Goal: Task Accomplishment & Management: Manage account settings

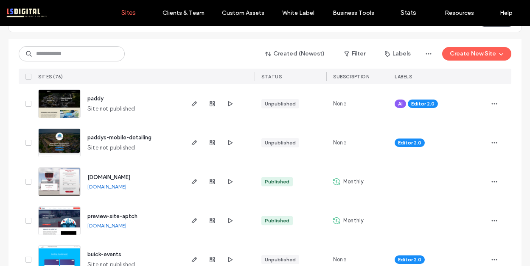
scroll to position [100, 0]
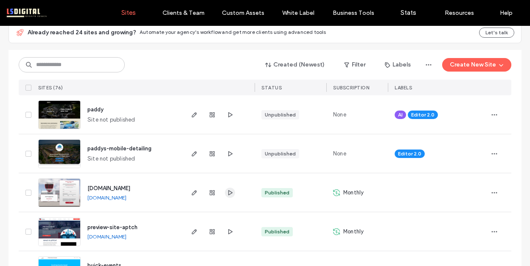
click at [226, 189] on span "button" at bounding box center [230, 193] width 10 height 10
click at [91, 61] on input at bounding box center [72, 64] width 106 height 15
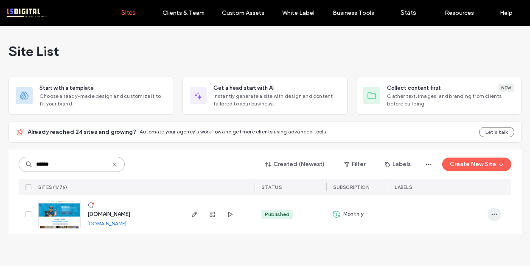
type input "******"
click at [494, 216] on icon "button" at bounding box center [494, 214] width 7 height 7
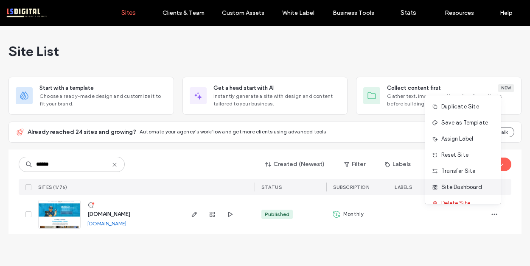
click at [456, 190] on span "Site Dashboard" at bounding box center [461, 187] width 41 height 8
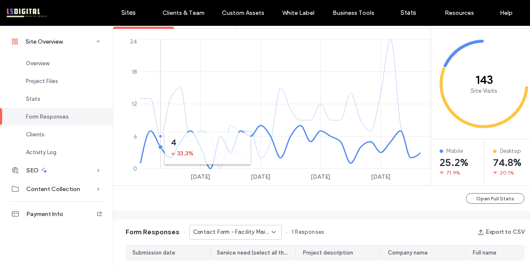
scroll to position [26, 0]
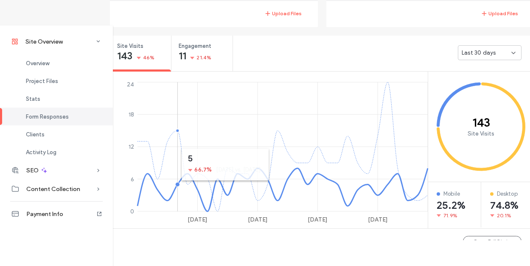
scroll to position [281, 0]
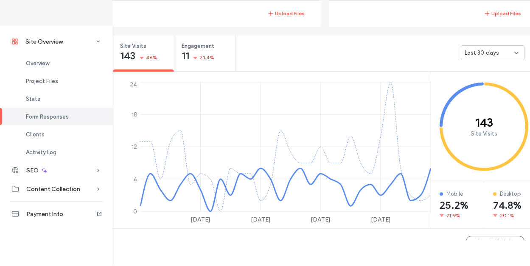
click at [484, 55] on span "Last 30 days" at bounding box center [481, 53] width 34 height 8
click at [487, 86] on div "Last 7 days" at bounding box center [492, 82] width 63 height 15
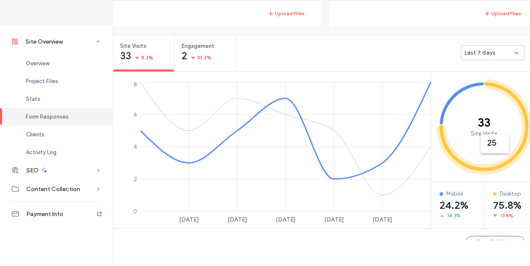
click at [492, 49] on span "Last 7 days" at bounding box center [479, 53] width 31 height 8
click at [492, 92] on div "Last 30 days" at bounding box center [492, 97] width 63 height 15
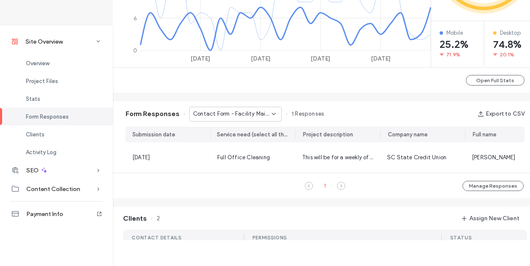
scroll to position [445, 0]
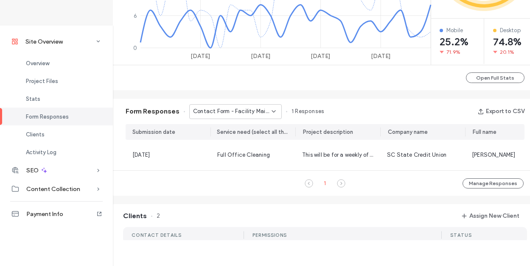
click at [255, 104] on div "Form Responses Contact Form - Facility Maintenance & Day Porting page 1 Respons…" at bounding box center [325, 111] width 424 height 25
click at [256, 109] on span "Contact Form - Facility Maintenance & Day Porting page" at bounding box center [232, 111] width 78 height 8
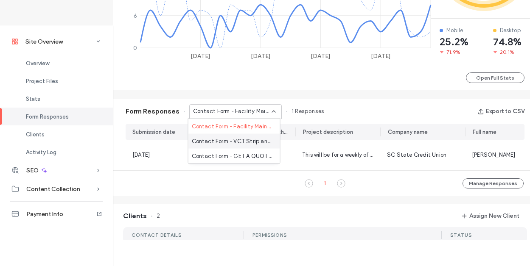
click at [250, 137] on span "Contact Form - VCT Strip and Wax page" at bounding box center [232, 141] width 81 height 8
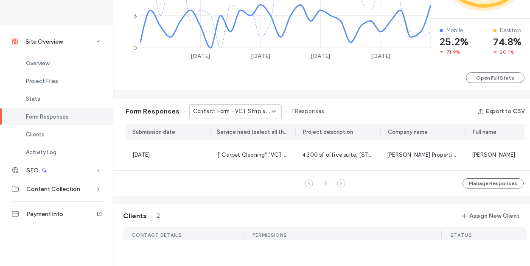
click at [252, 114] on span "Contact Form - VCT Strip and Wax page" at bounding box center [232, 111] width 78 height 8
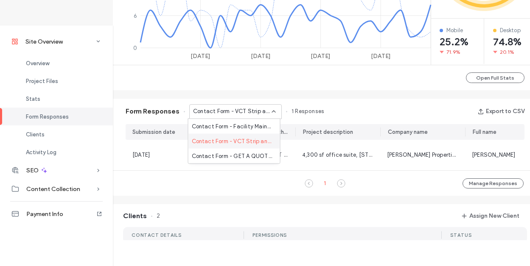
click at [253, 148] on div "Contact Form - VCT Strip and Wax page" at bounding box center [234, 141] width 92 height 15
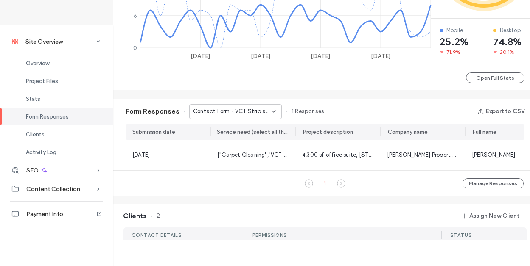
click at [242, 112] on span "Contact Form - VCT Strip and Wax page" at bounding box center [232, 111] width 78 height 8
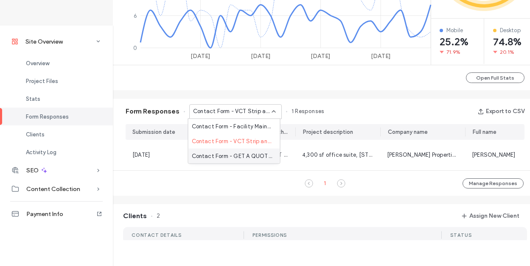
click at [249, 153] on span "Contact Form - GET A QUOTE page" at bounding box center [232, 156] width 81 height 8
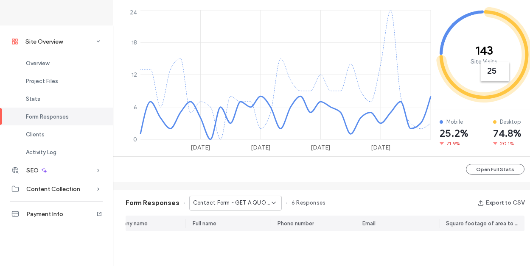
scroll to position [349, 0]
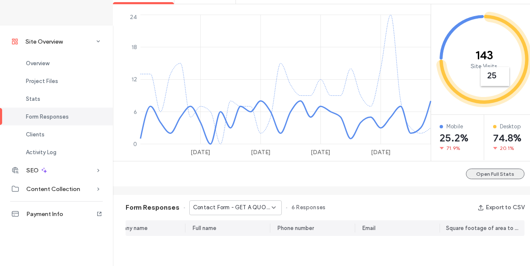
click at [493, 175] on button "Open Full Stats" at bounding box center [495, 174] width 59 height 11
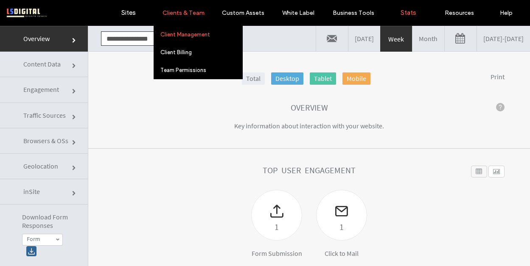
click at [187, 35] on label "Client Management" at bounding box center [185, 34] width 50 height 6
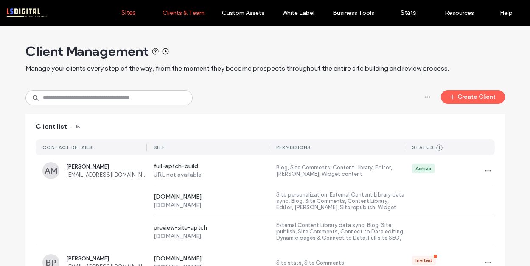
click at [129, 11] on label "Sites" at bounding box center [128, 13] width 14 height 8
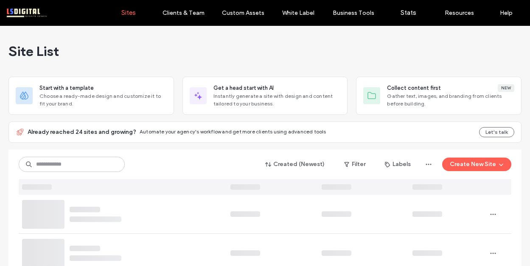
scroll to position [3, 0]
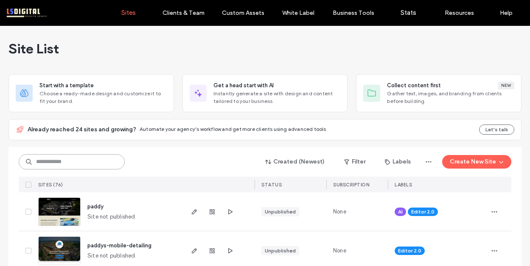
click at [81, 164] on input at bounding box center [72, 161] width 106 height 15
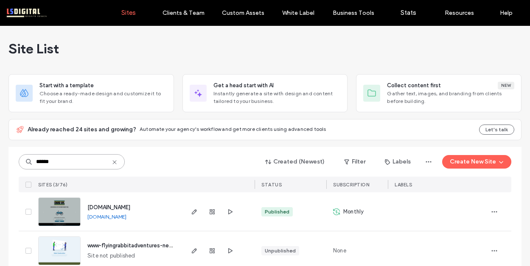
scroll to position [56, 0]
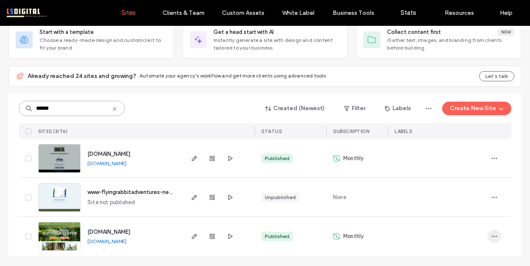
type input "******"
click at [494, 237] on use "button" at bounding box center [494, 236] width 6 height 1
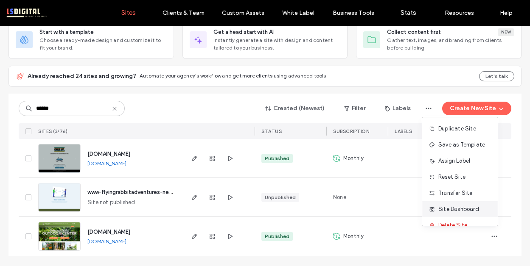
click at [469, 210] on span "Site Dashboard" at bounding box center [458, 209] width 41 height 8
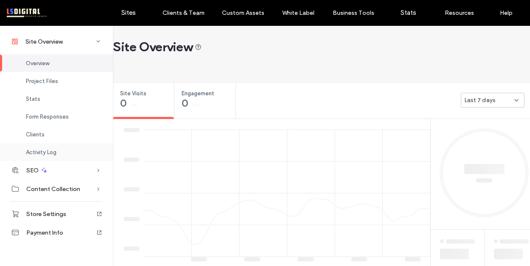
click at [47, 150] on span "Activity Log" at bounding box center [41, 152] width 31 height 6
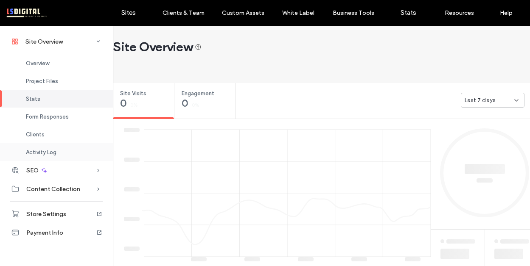
click at [48, 151] on span "Activity Log" at bounding box center [41, 152] width 31 height 6
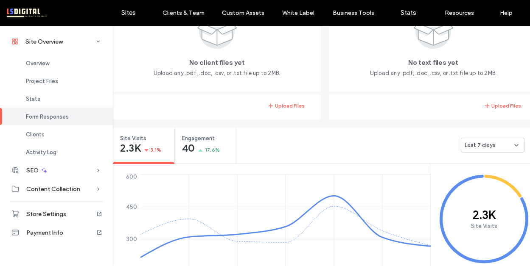
scroll to position [175, 0]
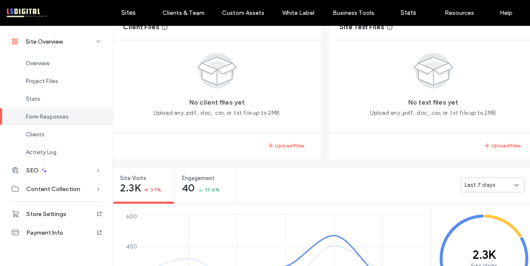
click at [502, 187] on div "Last 7 days" at bounding box center [489, 185] width 50 height 8
click at [499, 227] on div "Last 30 days" at bounding box center [492, 229] width 63 height 15
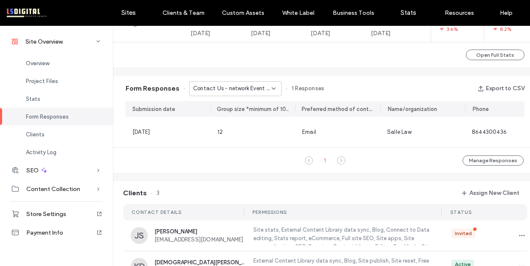
scroll to position [507, 0]
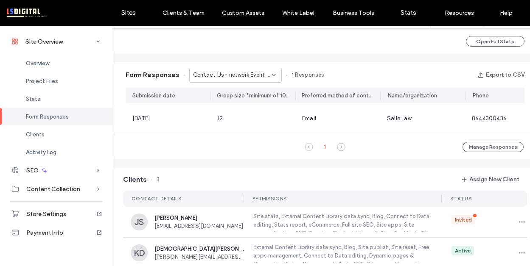
click at [256, 77] on span "Contact Us - network Event popup" at bounding box center [232, 75] width 78 height 8
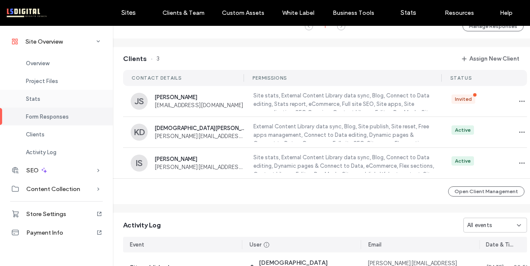
scroll to position [407, 0]
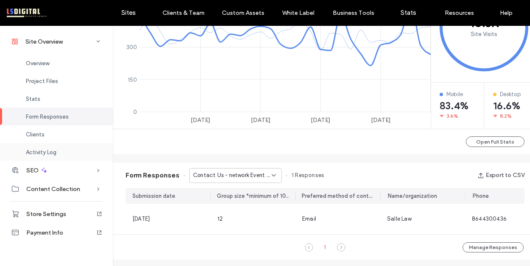
click at [53, 147] on div "Activity Log" at bounding box center [56, 152] width 113 height 18
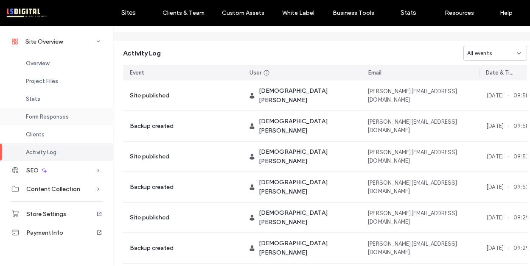
click at [68, 116] on span "Form Responses" at bounding box center [47, 117] width 43 height 6
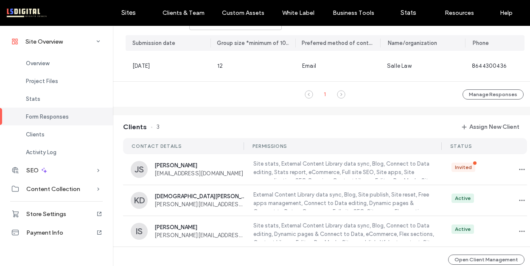
scroll to position [540, 0]
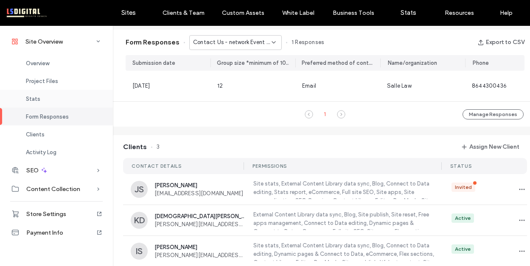
click at [57, 98] on div "Stats" at bounding box center [56, 99] width 113 height 18
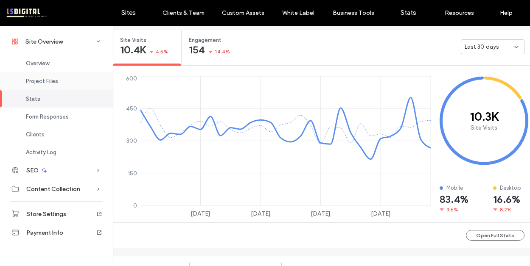
click at [40, 82] on span "Project Files" at bounding box center [42, 81] width 32 height 6
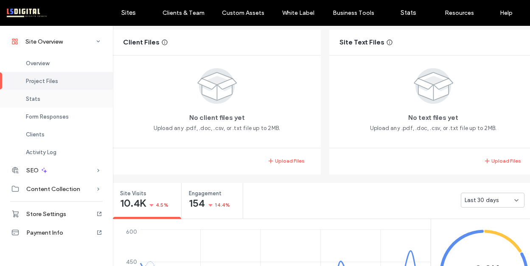
click at [42, 97] on div "Stats" at bounding box center [56, 99] width 113 height 18
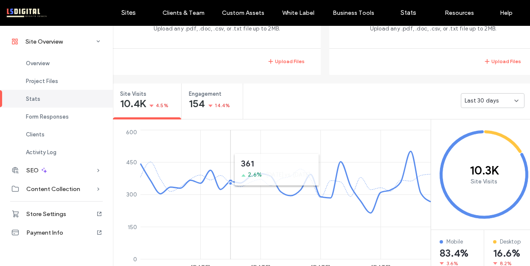
scroll to position [241, 0]
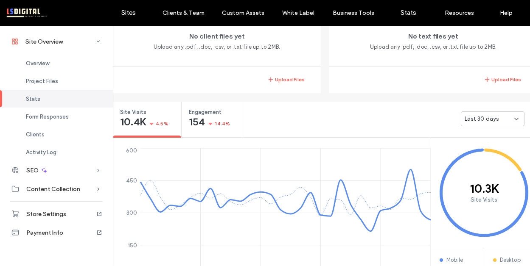
click at [502, 122] on div "Last 30 days" at bounding box center [489, 119] width 50 height 8
click at [490, 145] on span "Last 7 days" at bounding box center [479, 149] width 31 height 8
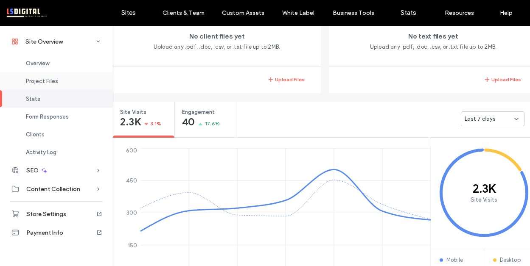
click at [48, 82] on span "Project Files" at bounding box center [42, 81] width 32 height 6
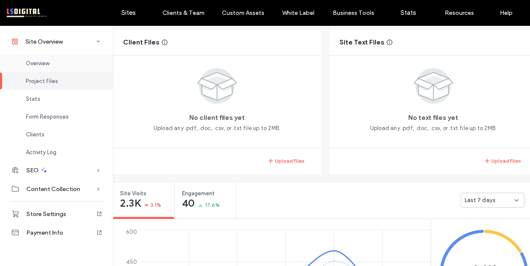
click at [39, 64] on span "Overview" at bounding box center [37, 63] width 23 height 6
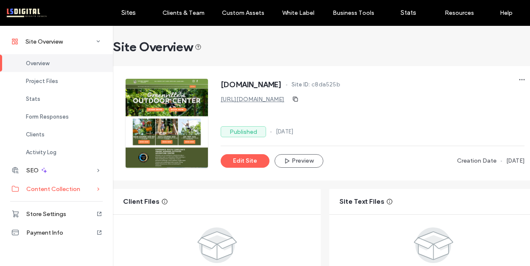
click at [67, 183] on div "Content Collection" at bounding box center [56, 189] width 113 height 19
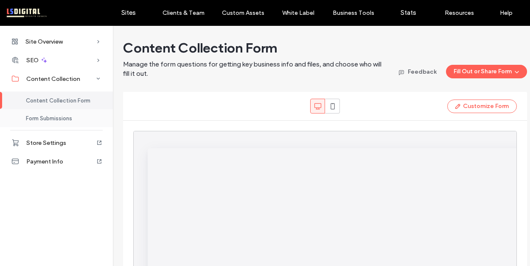
click at [57, 115] on span "Form Submissions" at bounding box center [49, 118] width 46 height 6
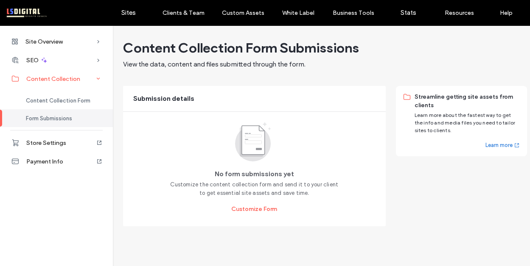
click at [62, 77] on span "Content Collection" at bounding box center [53, 78] width 54 height 7
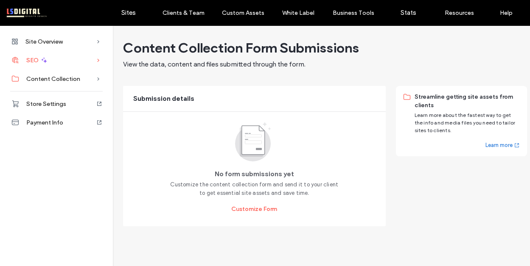
click at [38, 56] on div "SEO" at bounding box center [56, 60] width 113 height 19
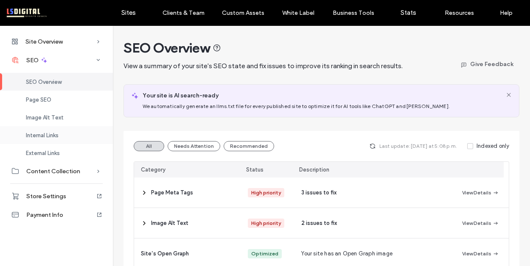
click at [53, 133] on span "Internal Links" at bounding box center [42, 135] width 33 height 6
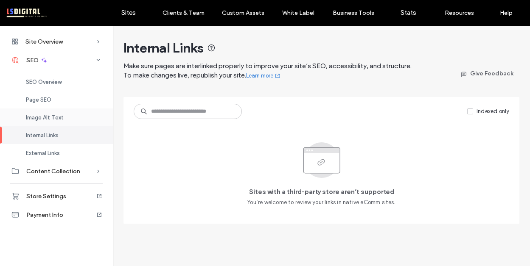
click at [53, 116] on span "Image Alt Text" at bounding box center [45, 117] width 38 height 6
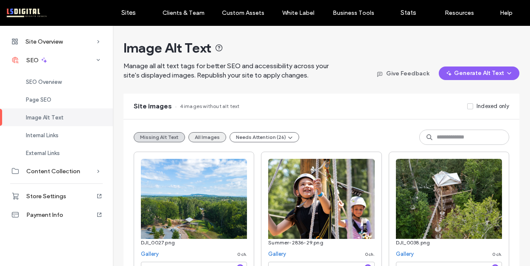
click at [217, 139] on button "All Images" at bounding box center [207, 137] width 38 height 10
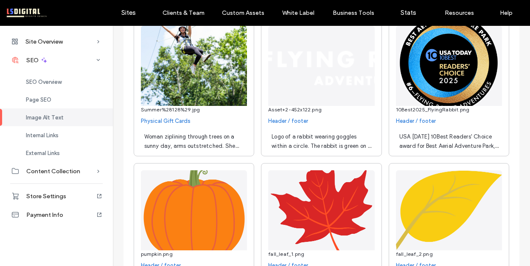
scroll to position [421, 0]
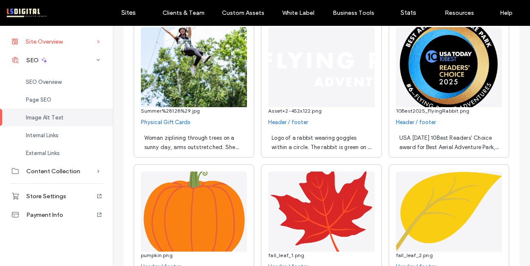
click at [37, 40] on span "Site Overview" at bounding box center [43, 41] width 37 height 7
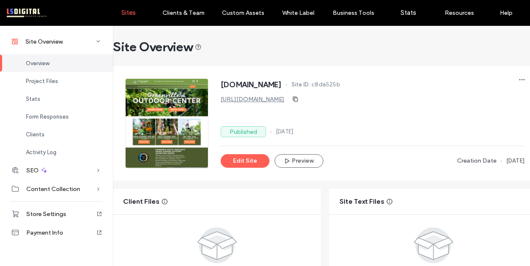
click at [133, 11] on label "Sites" at bounding box center [128, 13] width 14 height 8
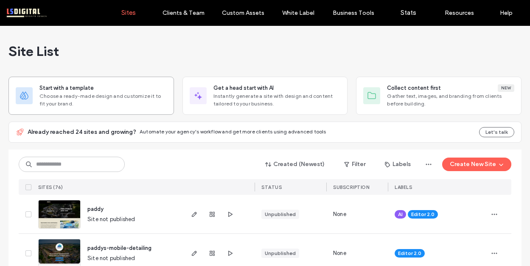
scroll to position [1467, 0]
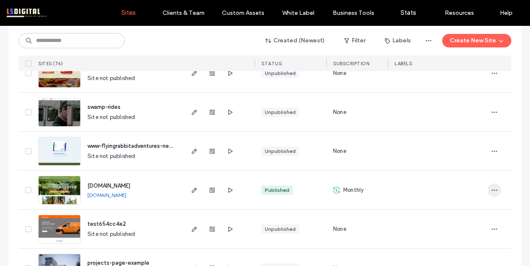
click at [491, 190] on icon "button" at bounding box center [494, 190] width 7 height 7
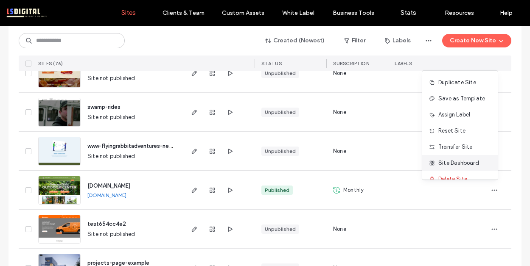
click at [448, 162] on span "Site Dashboard" at bounding box center [458, 163] width 41 height 8
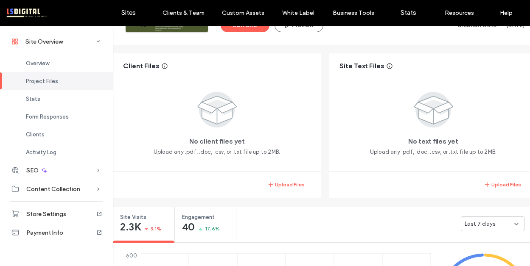
scroll to position [256, 0]
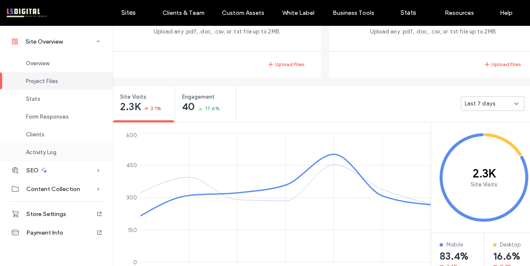
click at [55, 153] on span "Activity Log" at bounding box center [41, 152] width 31 height 6
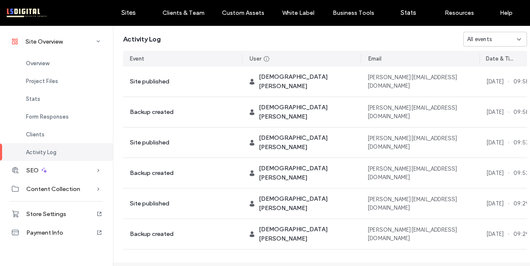
scroll to position [816, 0]
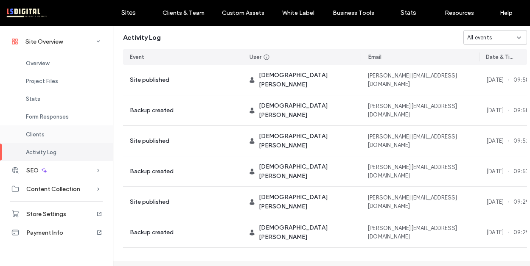
click at [58, 129] on div "Clients" at bounding box center [56, 135] width 113 height 18
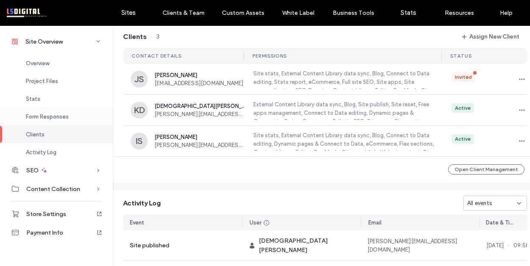
click at [64, 116] on span "Form Responses" at bounding box center [47, 117] width 43 height 6
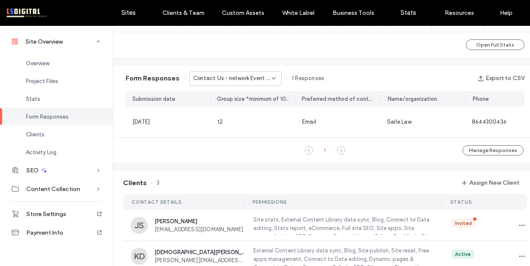
click at [233, 82] on span "Contact Us - network Event popup" at bounding box center [232, 78] width 78 height 8
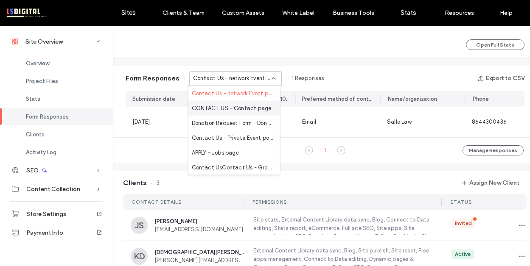
click at [237, 107] on span "CONTACT US - Contact page" at bounding box center [232, 108] width 80 height 8
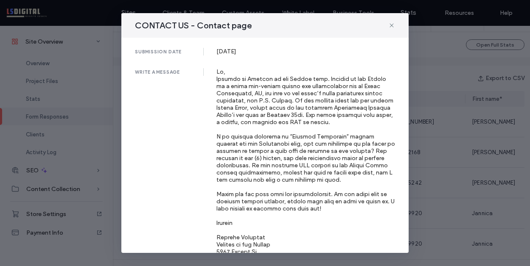
click at [106, 116] on div "CONTACT US - Contact page submission date 17 Jun, 2025 write a message last nam…" at bounding box center [265, 133] width 530 height 266
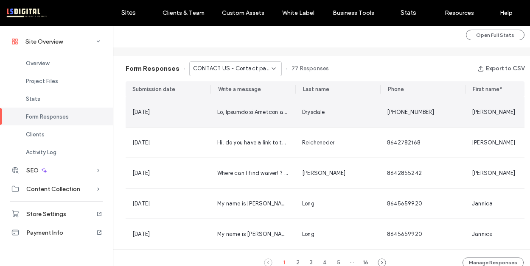
scroll to position [514, 0]
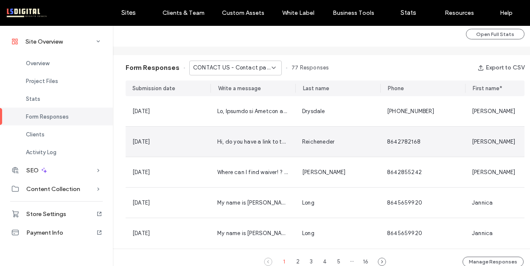
click at [249, 136] on div "Hi, do you have a link to the waiver? I would like to sign it for the Camp Grif…" at bounding box center [252, 142] width 85 height 30
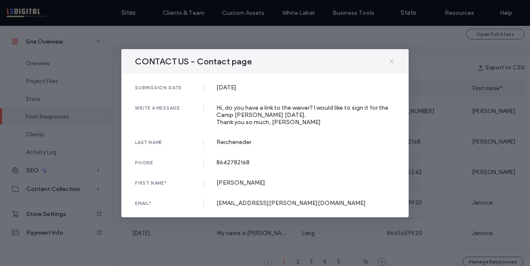
click at [393, 62] on icon at bounding box center [391, 61] width 7 height 7
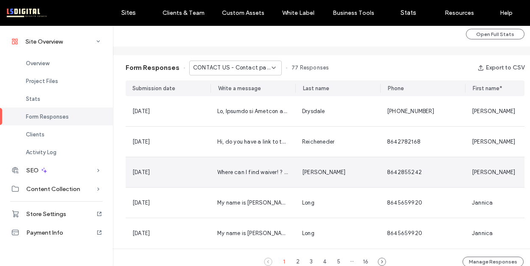
click at [272, 171] on span "Where can I find waiver! ? Thank you!" at bounding box center [264, 172] width 94 height 6
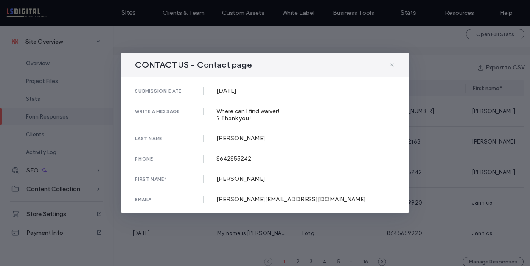
click at [394, 66] on icon at bounding box center [391, 64] width 7 height 7
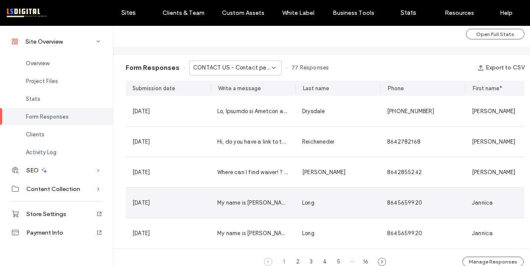
click at [258, 209] on div "My name is Jannica, and I work for Dr. Haley James at Mission Chiropractic on W…" at bounding box center [252, 203] width 85 height 30
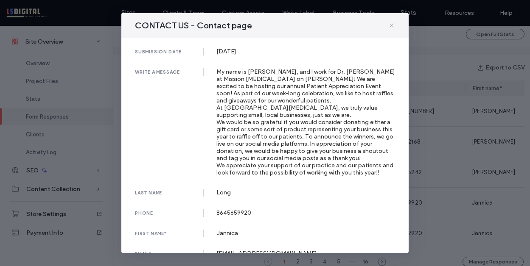
click at [392, 25] on icon at bounding box center [391, 25] width 7 height 7
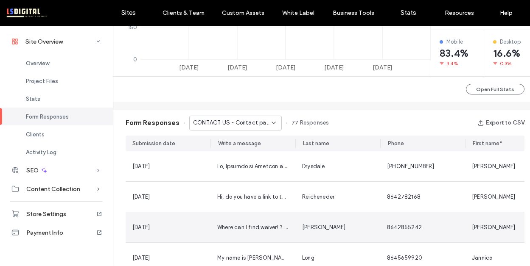
scroll to position [415, 0]
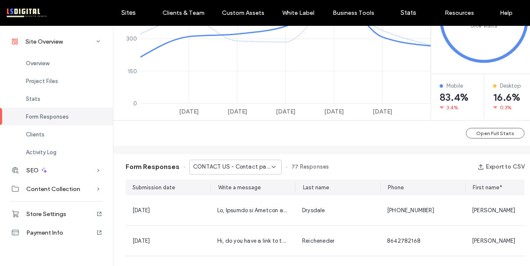
click at [255, 167] on span "CONTACT US - Contact page" at bounding box center [232, 167] width 78 height 8
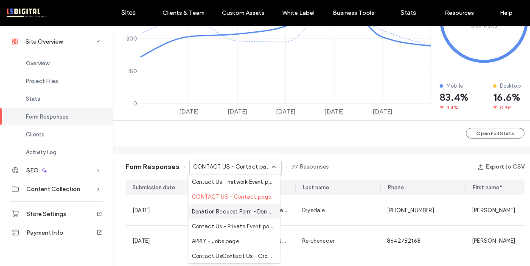
click at [254, 216] on div "Donation Request Form - Donation Request page" at bounding box center [234, 211] width 92 height 15
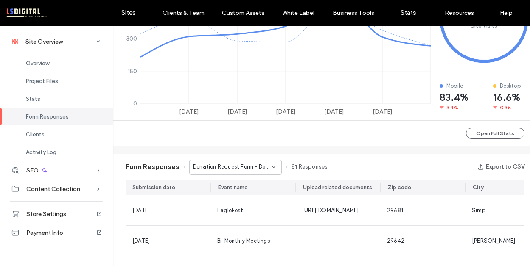
click at [246, 166] on span "Donation Request Form - Donation Request page" at bounding box center [232, 167] width 78 height 8
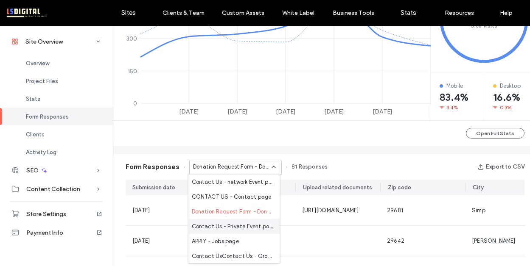
click at [251, 223] on span "Contact Us - Private Event popup" at bounding box center [232, 226] width 81 height 8
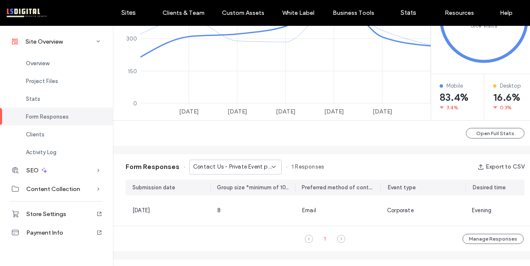
click at [251, 163] on span "Contact Us - Private Event popup" at bounding box center [232, 167] width 78 height 8
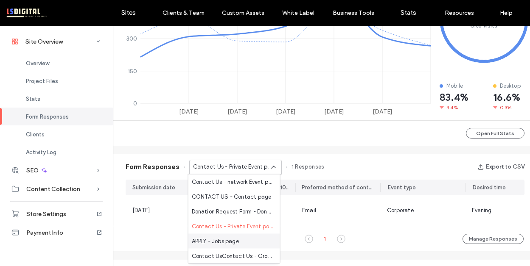
click at [252, 237] on div "APPLY - Jobs page" at bounding box center [234, 241] width 92 height 15
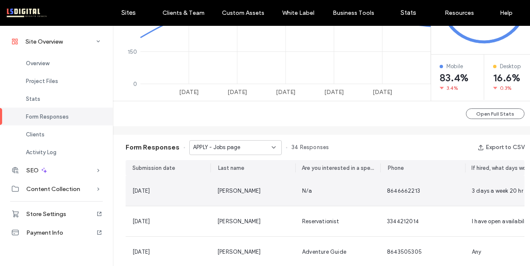
scroll to position [437, 0]
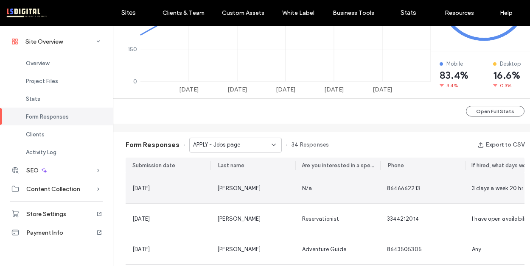
click at [259, 184] on div "Morrison" at bounding box center [252, 188] width 71 height 8
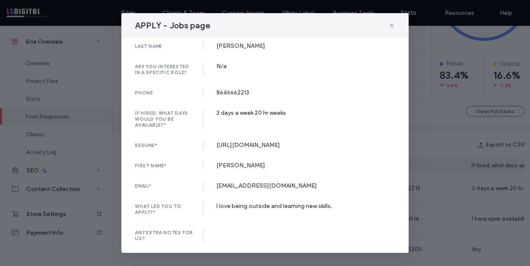
scroll to position [81, 0]
click at [393, 25] on icon at bounding box center [391, 25] width 7 height 7
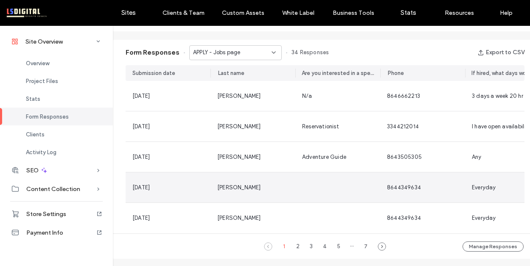
scroll to position [571, 0]
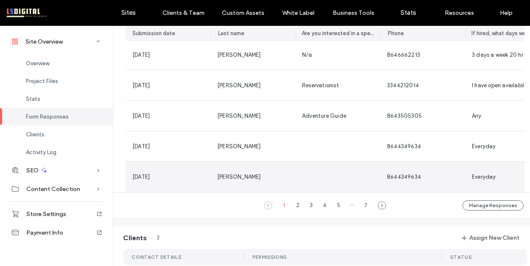
click at [203, 179] on div "03 Aug, 2025" at bounding box center [167, 177] width 71 height 8
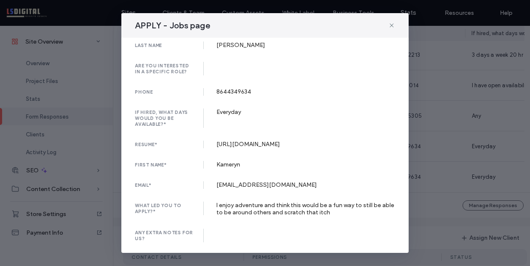
scroll to position [31, 0]
click at [393, 22] on icon at bounding box center [391, 25] width 7 height 7
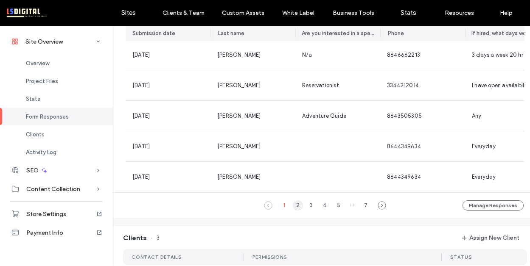
click at [293, 211] on div "2" at bounding box center [298, 206] width 10 height 10
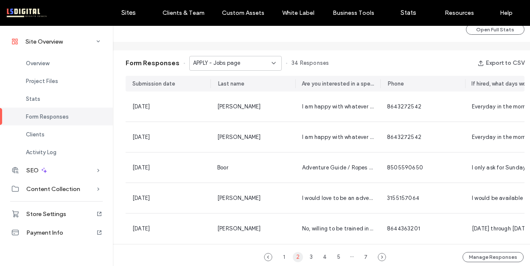
scroll to position [510, 0]
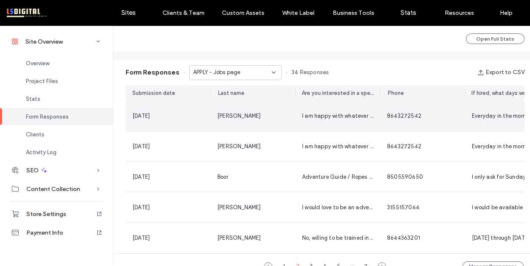
click at [337, 117] on span "I am happy with whatever is available" at bounding box center [350, 116] width 96 height 6
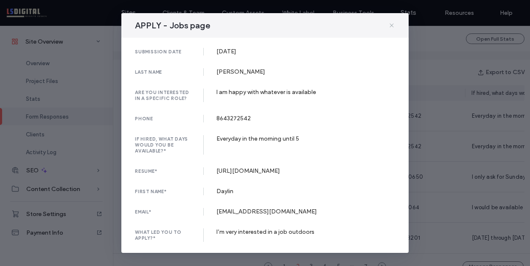
click at [392, 28] on icon at bounding box center [391, 25] width 7 height 7
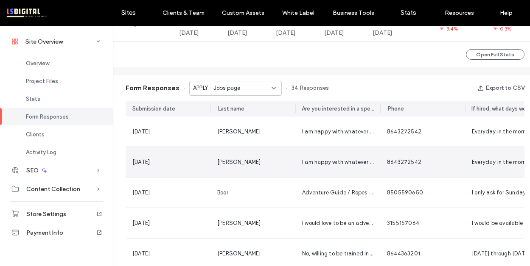
scroll to position [433, 0]
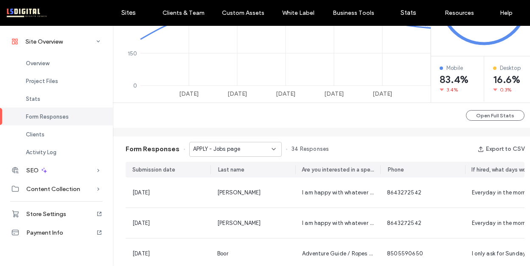
click at [243, 145] on div "APPLY - Jobs page" at bounding box center [232, 149] width 78 height 8
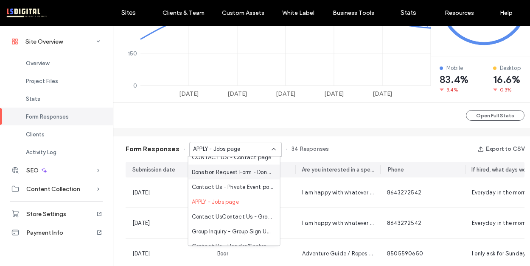
scroll to position [43, 0]
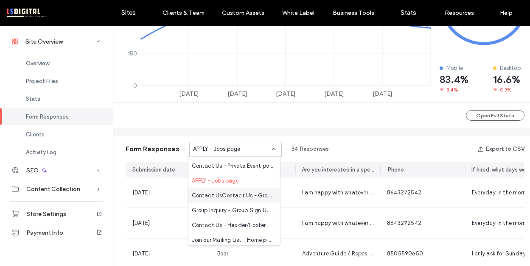
click at [242, 196] on span "Contact UsContact Us - Group Reservation popup" at bounding box center [232, 195] width 81 height 8
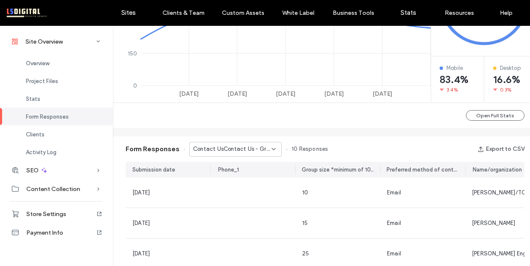
click at [247, 149] on span "Contact UsContact Us - Group Reservation popup" at bounding box center [232, 149] width 78 height 8
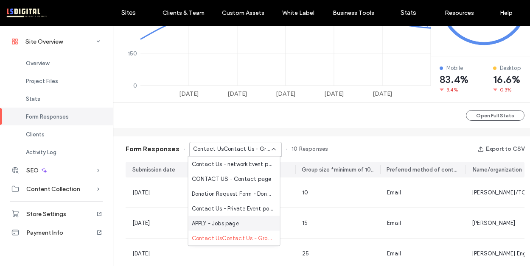
click at [241, 224] on div "APPLY - Jobs page" at bounding box center [234, 223] width 92 height 15
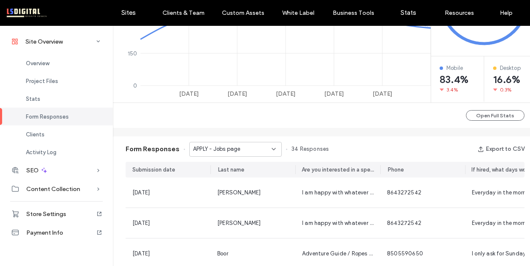
click at [253, 141] on div "Form Responses APPLY - Jobs page 34 Responses Export to CSV" at bounding box center [325, 149] width 424 height 25
click at [254, 148] on div "APPLY - Jobs page" at bounding box center [232, 149] width 78 height 8
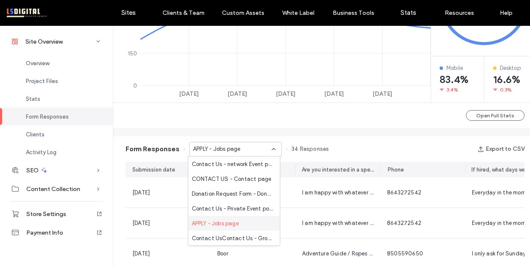
scroll to position [89, 0]
click at [244, 234] on span "Join the Flying Rabbit Team - Home page" at bounding box center [232, 238] width 81 height 8
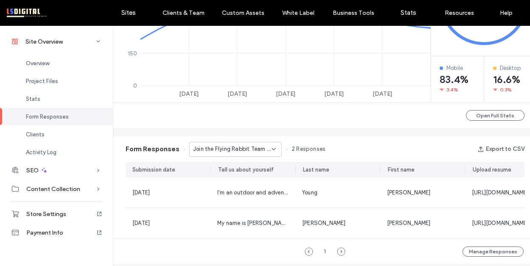
click at [243, 159] on div "Form Responses Join the Flying Rabbit Team - Home page 2 Responses Export to CSV" at bounding box center [325, 149] width 424 height 25
click at [244, 145] on div "Join the Flying Rabbit Team - Home page" at bounding box center [235, 149] width 92 height 15
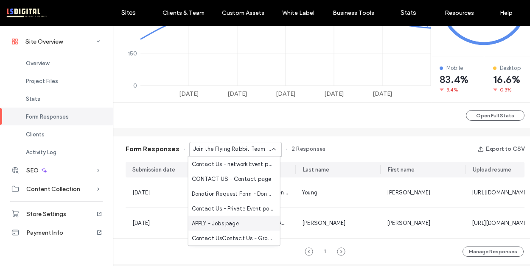
click at [236, 221] on span "APPLY - Jobs page" at bounding box center [215, 223] width 47 height 8
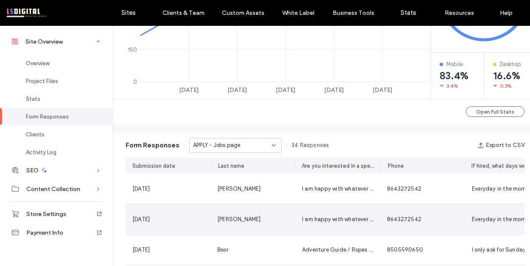
scroll to position [437, 0]
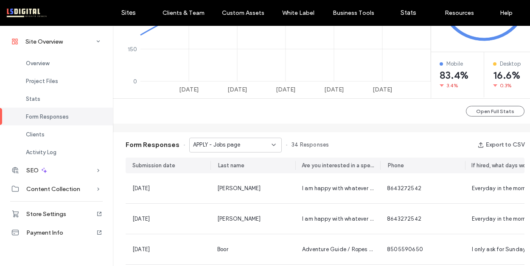
click at [247, 145] on div "APPLY - Jobs page" at bounding box center [232, 145] width 78 height 8
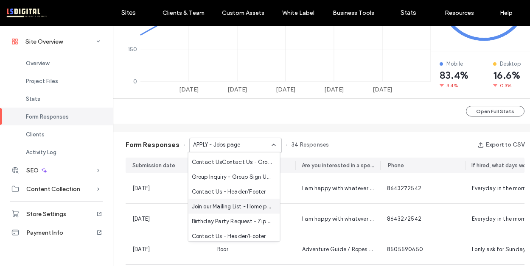
scroll to position [69, 0]
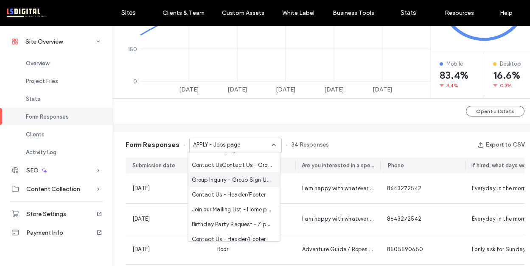
click at [238, 180] on span "Group Inquiry - Group Sign Up page" at bounding box center [232, 180] width 81 height 8
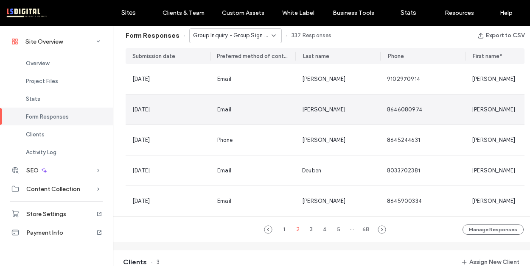
scroll to position [511, 0]
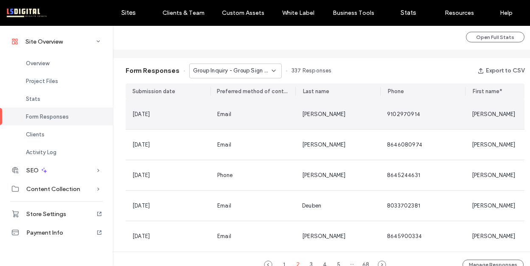
click at [262, 117] on div "Email" at bounding box center [252, 114] width 71 height 8
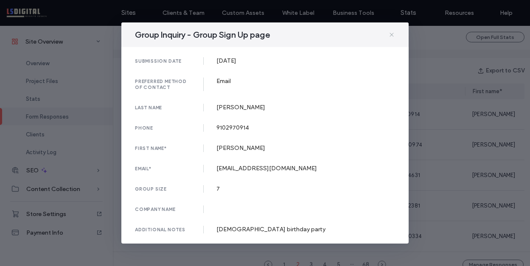
click at [392, 33] on icon at bounding box center [391, 34] width 7 height 7
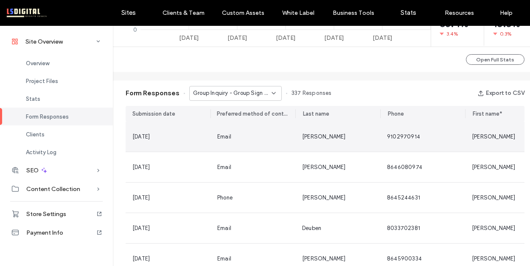
scroll to position [489, 0]
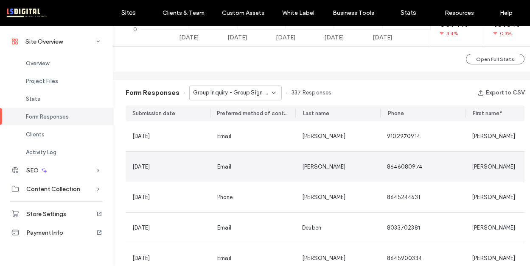
click at [296, 155] on div "Higdon" at bounding box center [337, 167] width 85 height 30
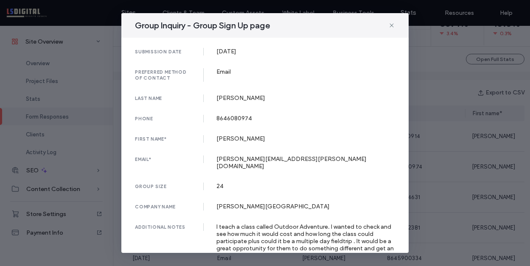
click at [388, 26] on icon at bounding box center [391, 25] width 7 height 7
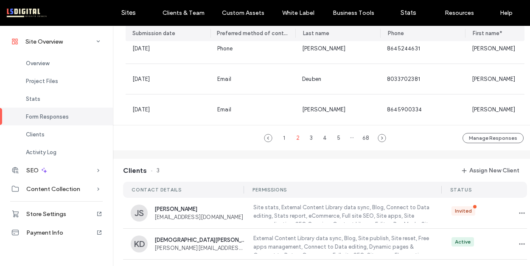
scroll to position [600, 0]
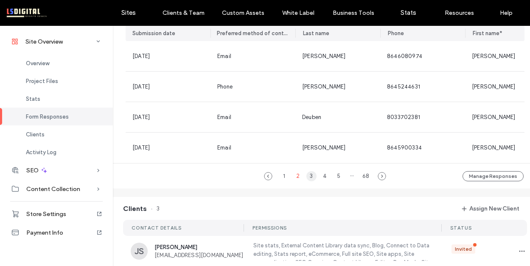
click at [309, 181] on div "3" at bounding box center [311, 176] width 10 height 10
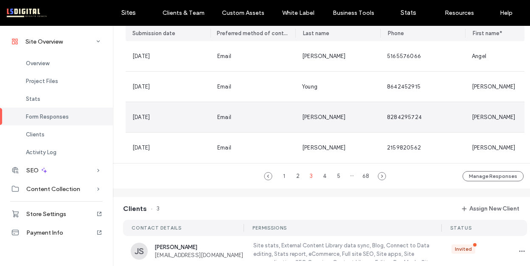
scroll to position [504, 0]
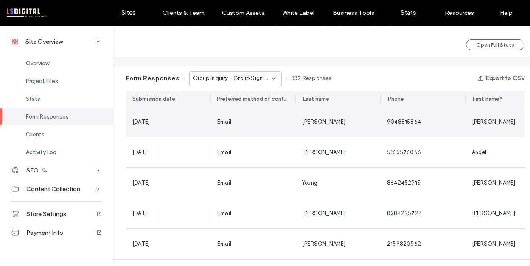
click at [290, 128] on div "Email" at bounding box center [252, 122] width 85 height 30
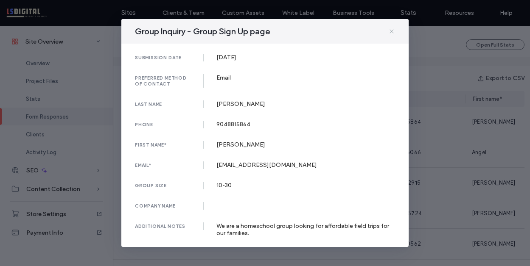
click at [393, 30] on icon at bounding box center [391, 31] width 7 height 7
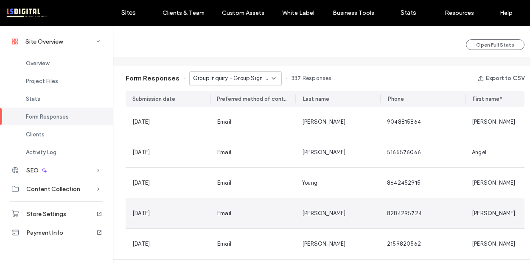
click at [279, 217] on div "Email" at bounding box center [252, 213] width 71 height 8
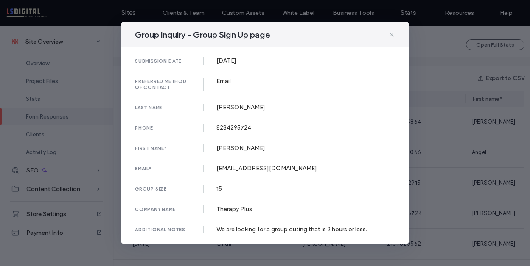
click at [390, 34] on icon at bounding box center [391, 34] width 7 height 7
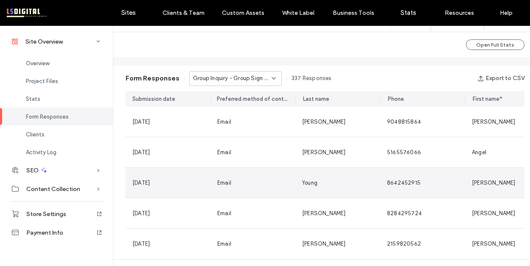
click at [262, 182] on div "Email" at bounding box center [252, 183] width 71 height 8
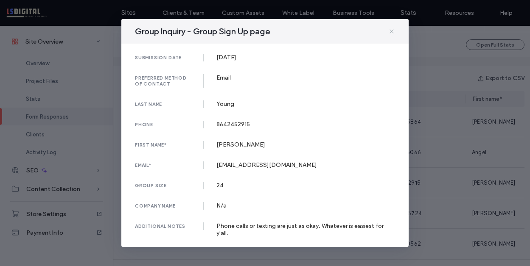
click at [391, 33] on use at bounding box center [391, 31] width 4 height 4
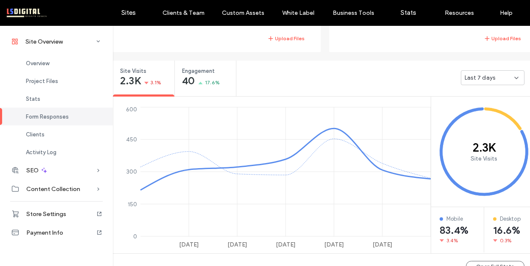
scroll to position [241, 0]
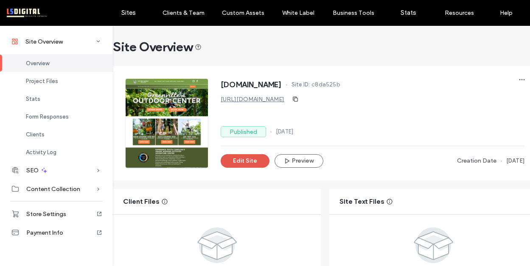
click at [255, 167] on button "Edit Site" at bounding box center [244, 161] width 49 height 14
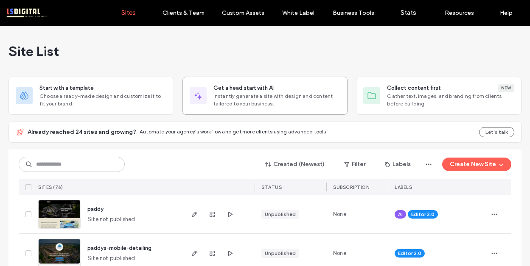
scroll to position [143, 0]
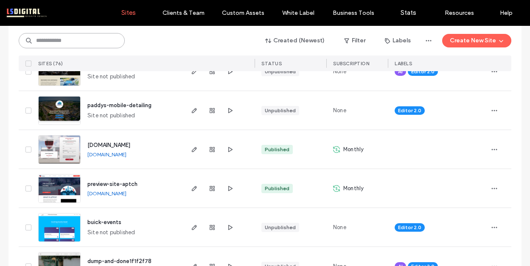
click at [57, 46] on input at bounding box center [72, 40] width 106 height 15
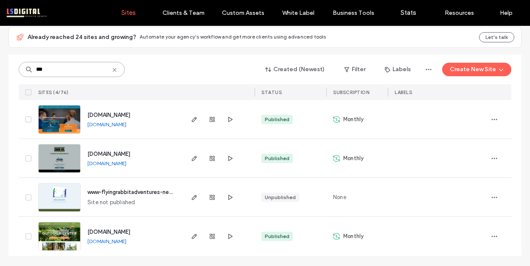
scroll to position [95, 0]
type input "***"
click at [194, 118] on icon "button" at bounding box center [194, 119] width 7 height 7
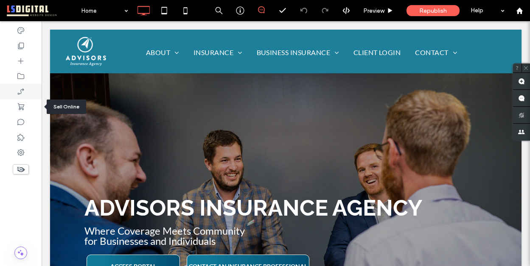
click at [19, 95] on icon at bounding box center [21, 91] width 8 height 8
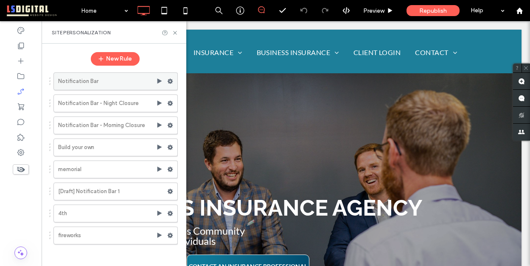
click at [171, 81] on use at bounding box center [170, 81] width 6 height 5
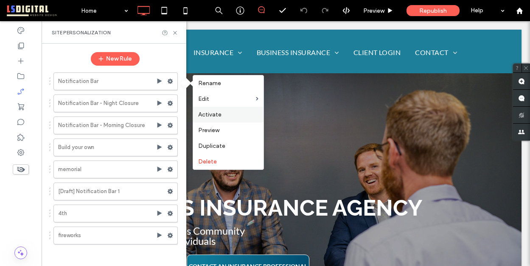
click at [230, 119] on div "Activate" at bounding box center [228, 115] width 70 height 16
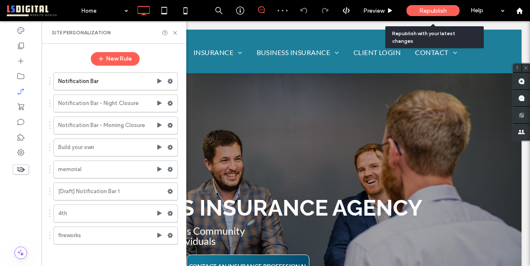
click at [423, 8] on span "Republish" at bounding box center [433, 10] width 28 height 7
